Goal: Information Seeking & Learning: Learn about a topic

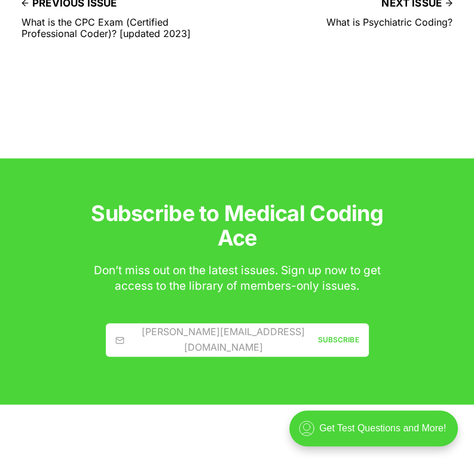
scroll to position [7518, 0]
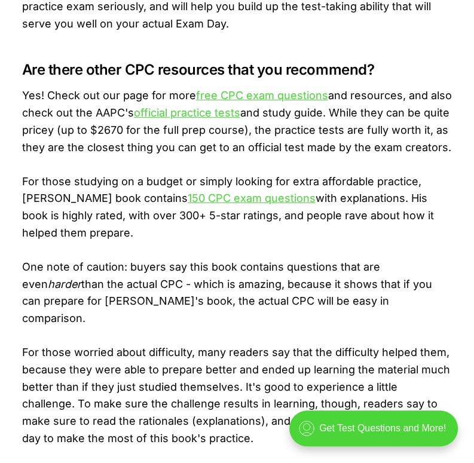
scroll to position [1988, 0]
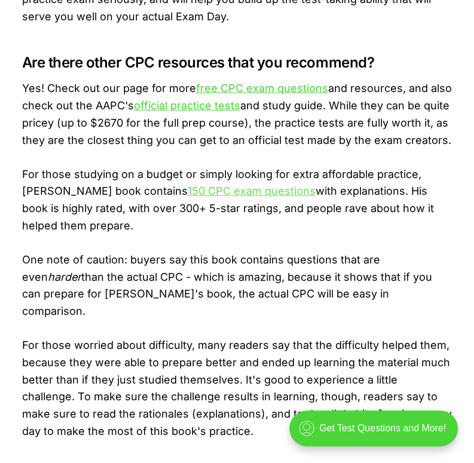
click at [253, 192] on link "150 CPC exam questions" at bounding box center [252, 191] width 128 height 13
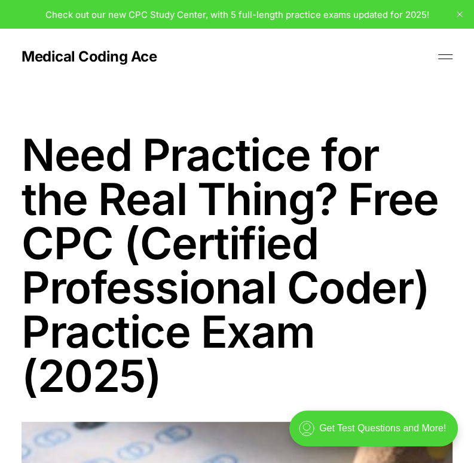
click at [440, 56] on button at bounding box center [445, 57] width 18 height 18
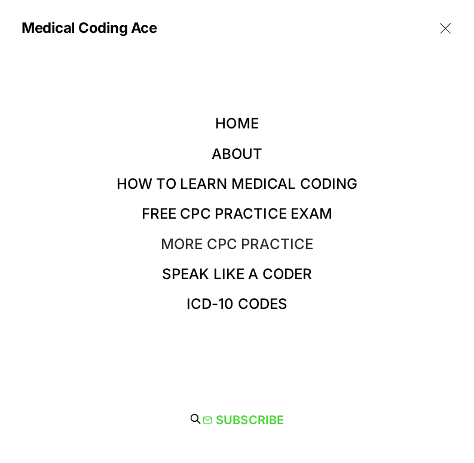
click at [235, 241] on link "More CPC Practice" at bounding box center [237, 243] width 152 height 17
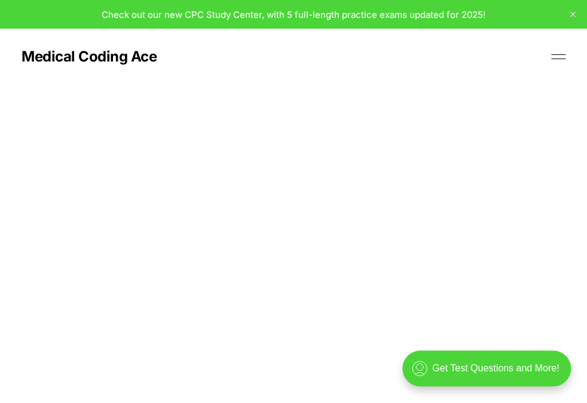
click at [0, 0] on link "More CPC Practice" at bounding box center [0, 0] width 0 height 0
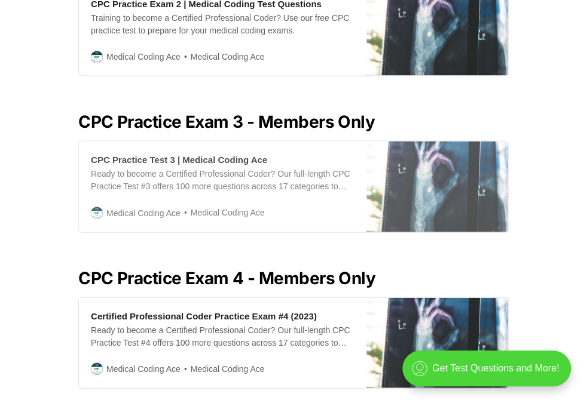
scroll to position [748, 0]
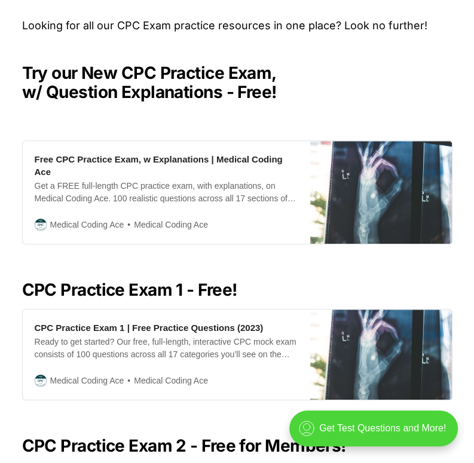
scroll to position [261, 0]
